Goal: Task Accomplishment & Management: Use online tool/utility

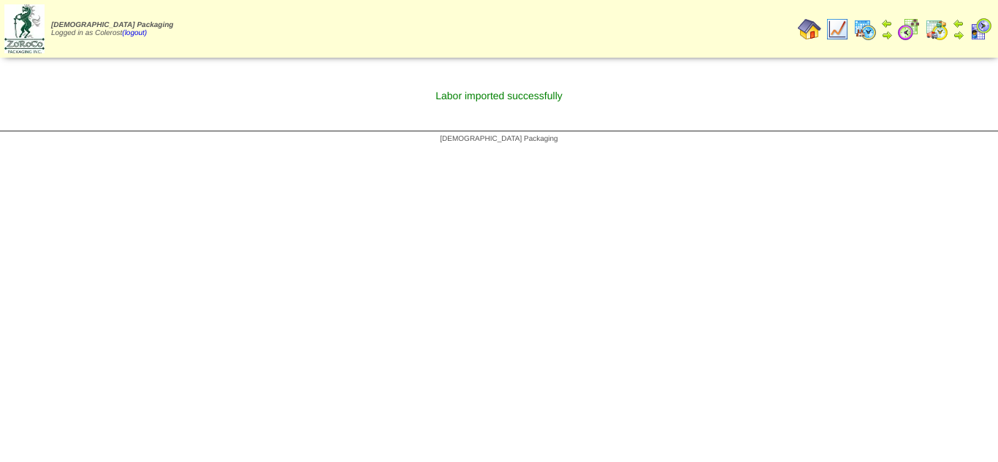
click at [810, 33] on img at bounding box center [808, 29] width 23 height 23
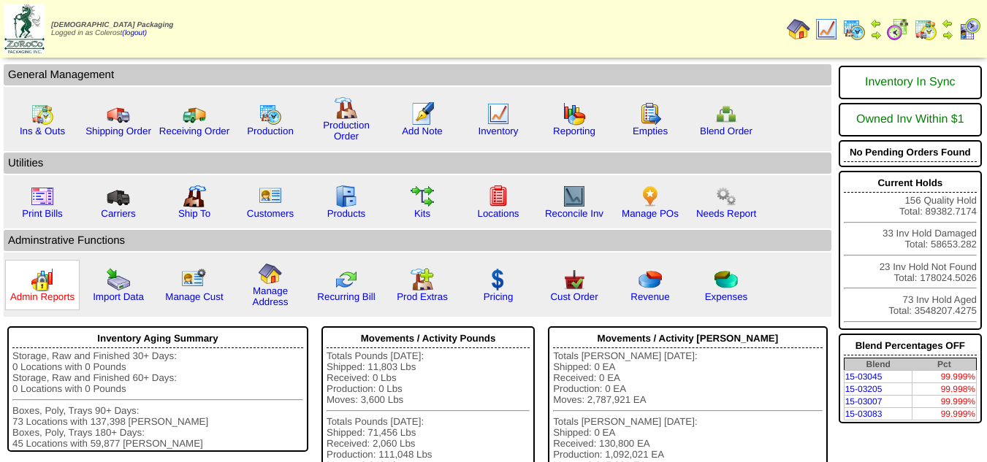
click at [54, 294] on link "Admin Reports" at bounding box center [42, 296] width 64 height 11
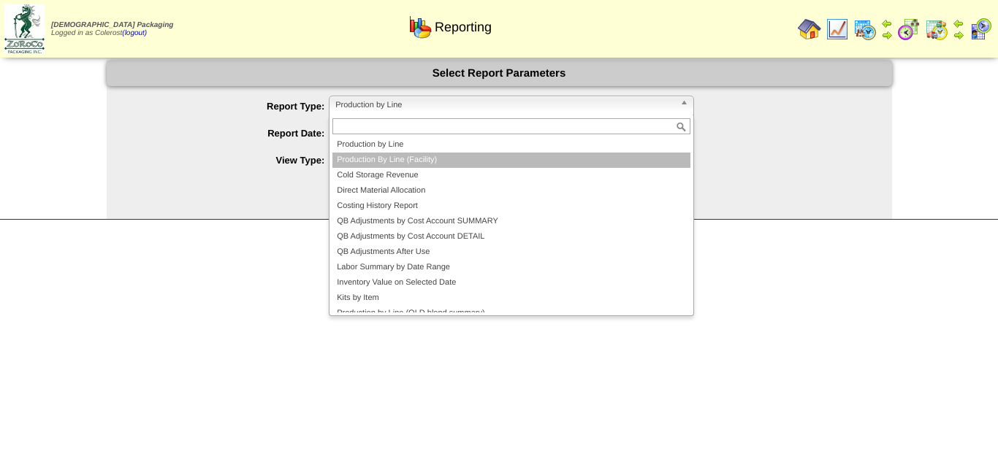
click at [358, 161] on li "Production By Line (Facility)" at bounding box center [511, 160] width 358 height 15
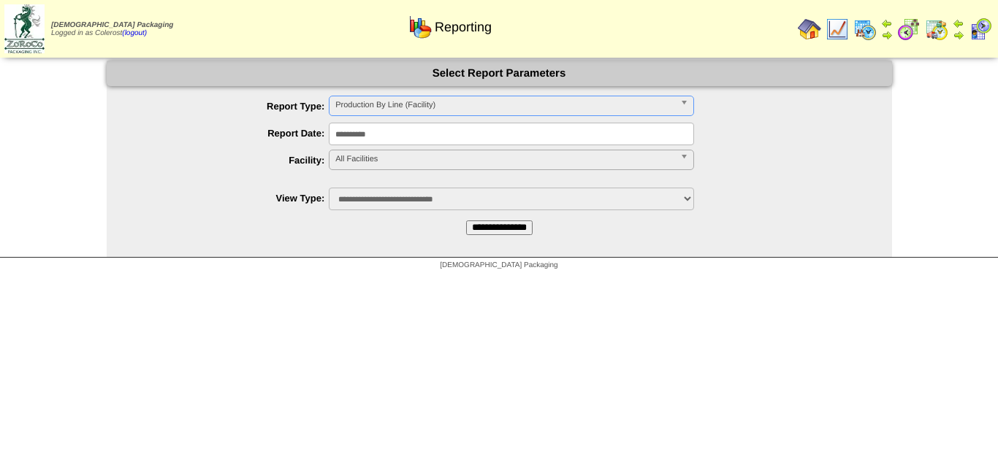
click at [359, 158] on span "All Facilities" at bounding box center [504, 159] width 339 height 18
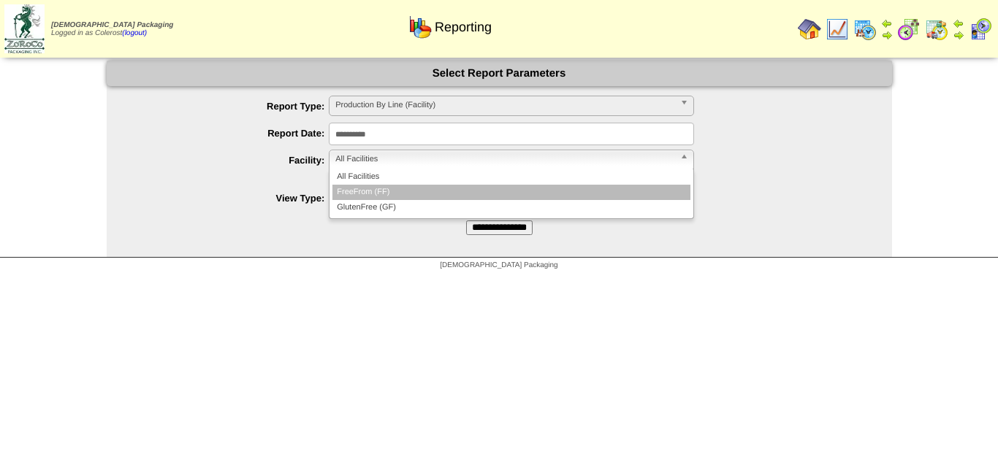
click at [365, 189] on li "FreeFrom (FF)" at bounding box center [511, 192] width 358 height 15
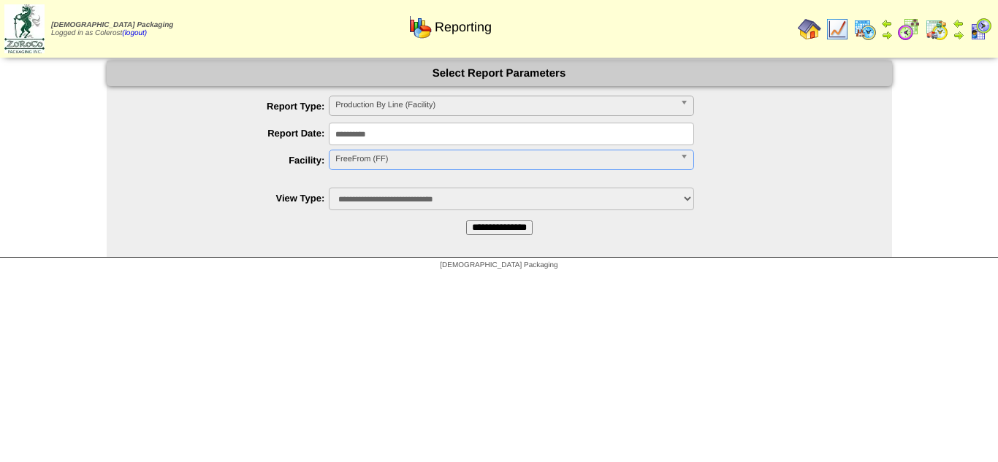
click at [481, 231] on input "**********" at bounding box center [499, 228] width 66 height 15
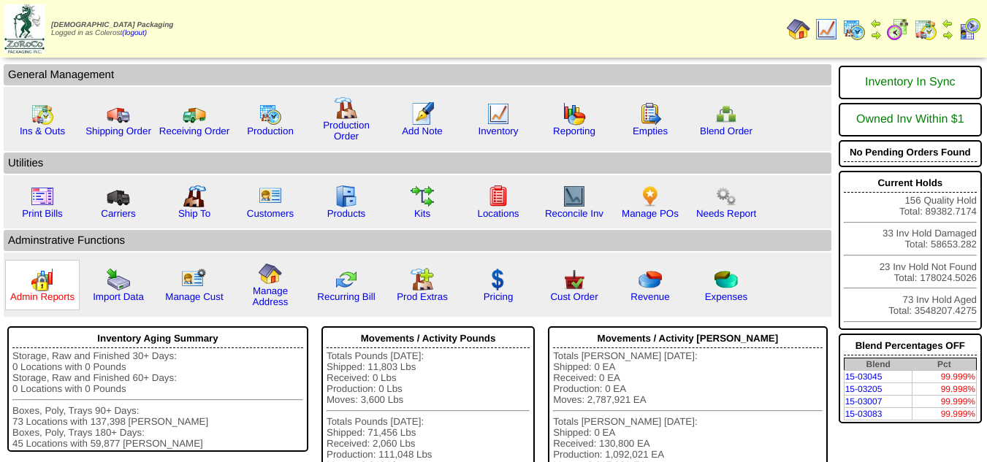
click at [60, 300] on link "Admin Reports" at bounding box center [42, 296] width 64 height 11
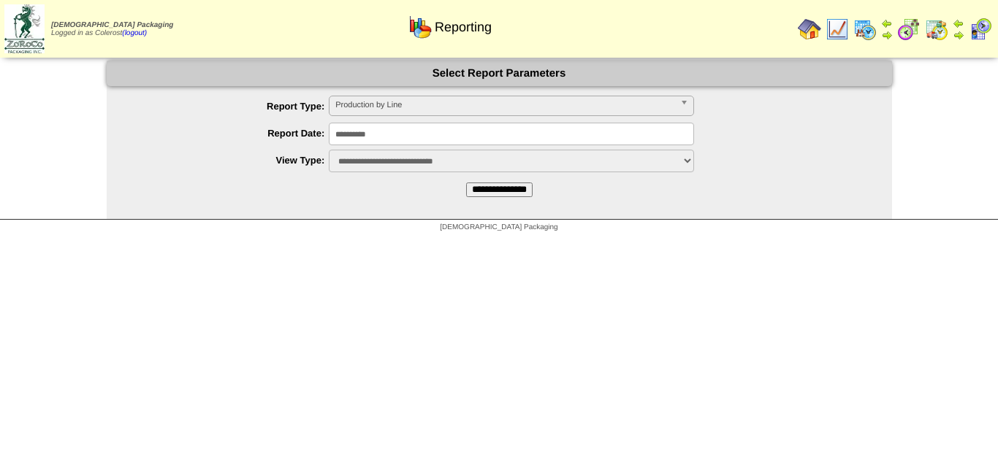
click at [409, 110] on span "Production by Line" at bounding box center [504, 105] width 339 height 18
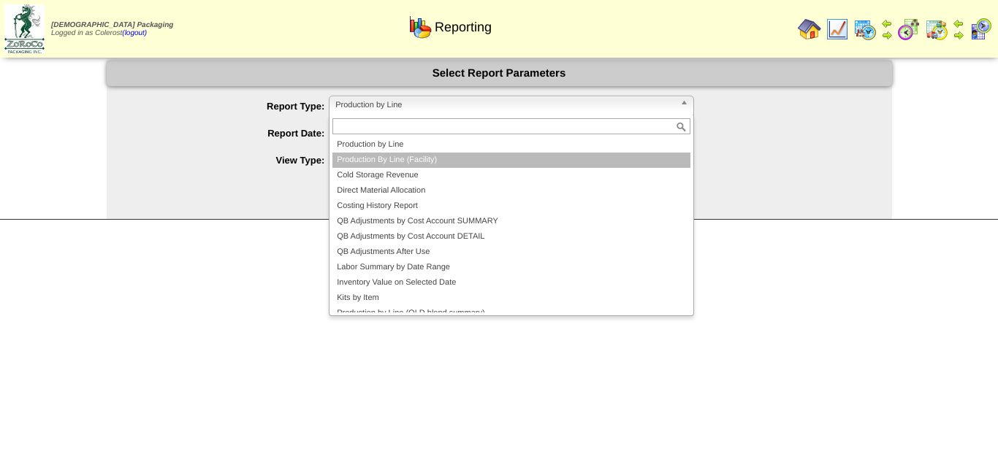
click at [383, 156] on li "Production By Line (Facility)" at bounding box center [511, 160] width 358 height 15
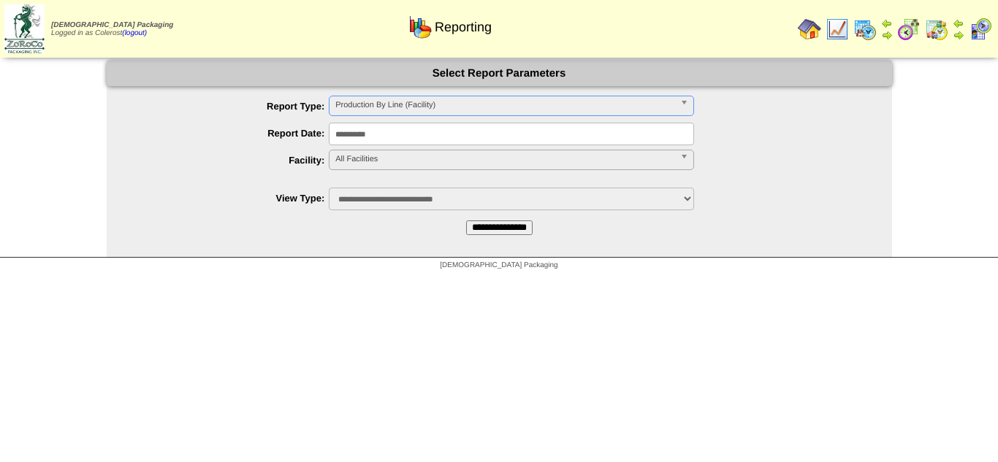
click at [379, 156] on span "All Facilities" at bounding box center [504, 159] width 339 height 18
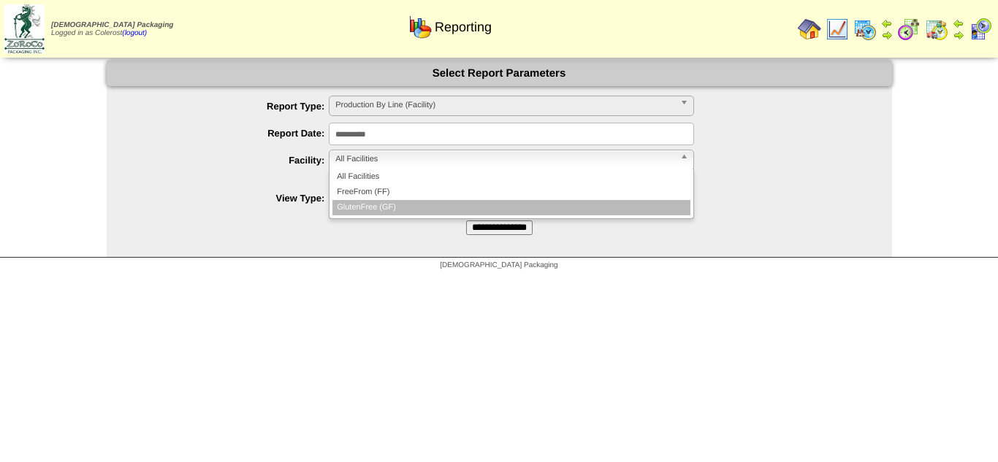
click at [380, 203] on li "GlutenFree (GF)" at bounding box center [511, 207] width 358 height 15
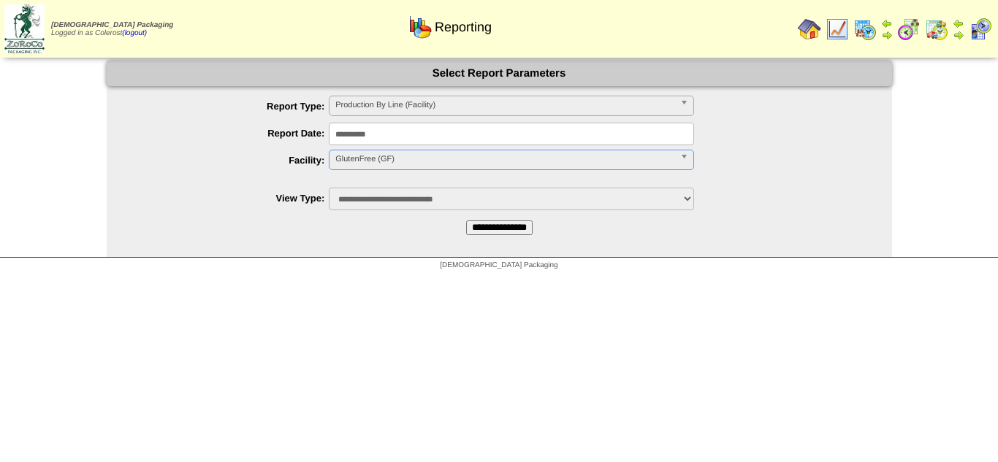
click at [487, 226] on input "**********" at bounding box center [499, 228] width 66 height 15
